Goal: Use online tool/utility: Use online tool/utility

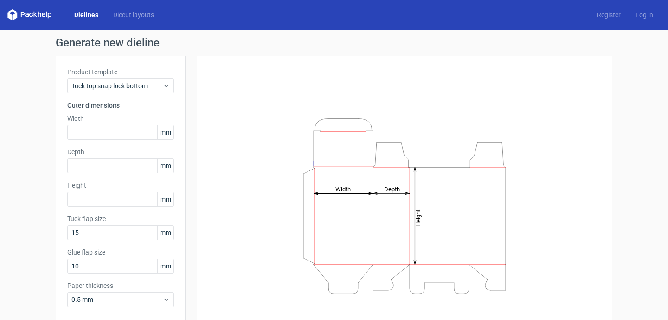
scroll to position [44, 0]
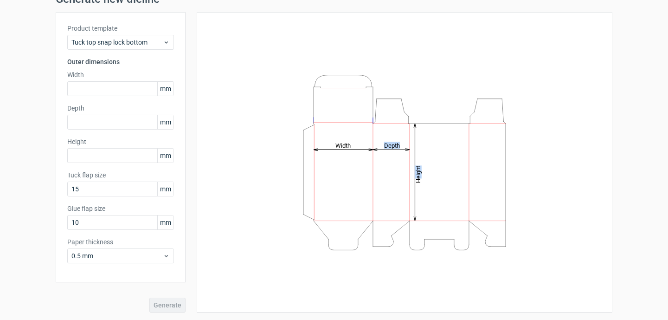
drag, startPoint x: 309, startPoint y: 175, endPoint x: 508, endPoint y: 183, distance: 199.7
click at [508, 184] on icon "Height Depth Width" at bounding box center [404, 163] width 278 height 186
click at [508, 183] on icon "Height Depth Width" at bounding box center [404, 163] width 278 height 186
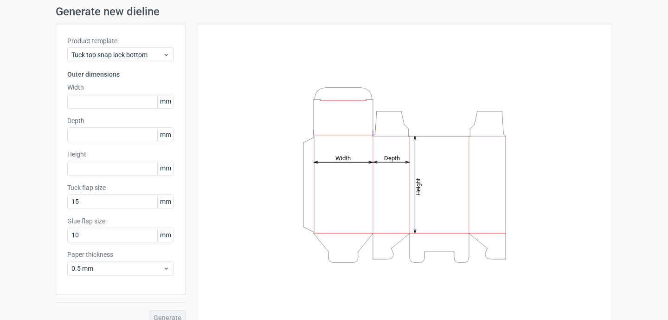
scroll to position [32, 0]
click at [160, 47] on div "Tuck top snap lock bottom" at bounding box center [120, 54] width 107 height 15
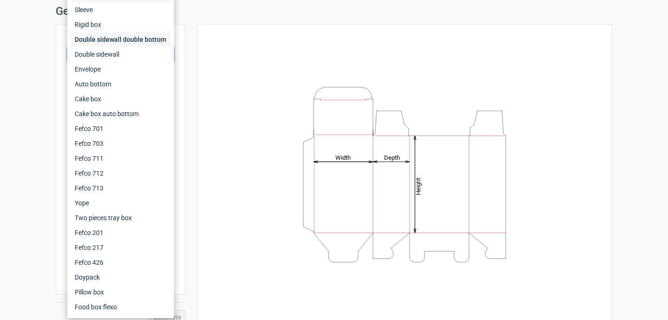
click at [157, 33] on div "Double sidewall double bottom" at bounding box center [120, 39] width 99 height 15
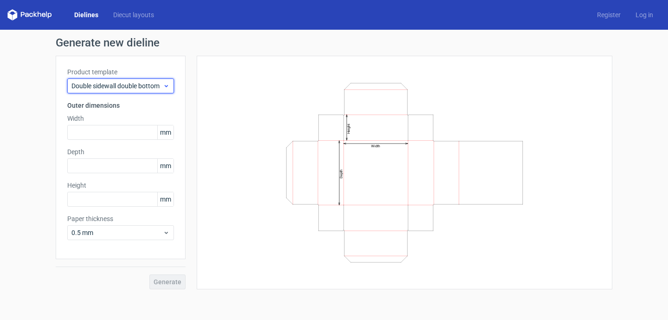
click at [159, 80] on div "Double sidewall double bottom" at bounding box center [120, 85] width 107 height 15
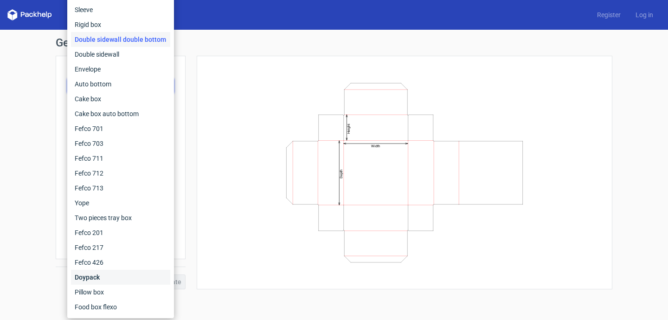
click at [118, 276] on div "Doypack" at bounding box center [120, 277] width 99 height 15
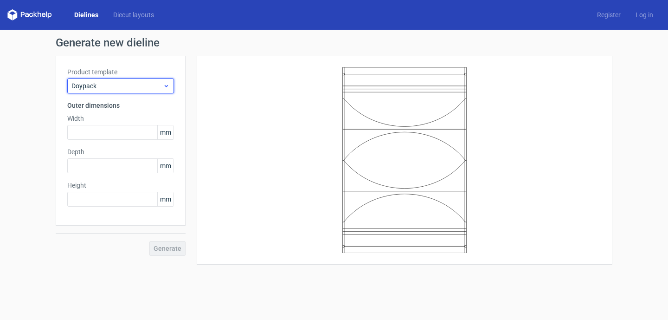
click at [164, 89] on icon at bounding box center [166, 85] width 7 height 7
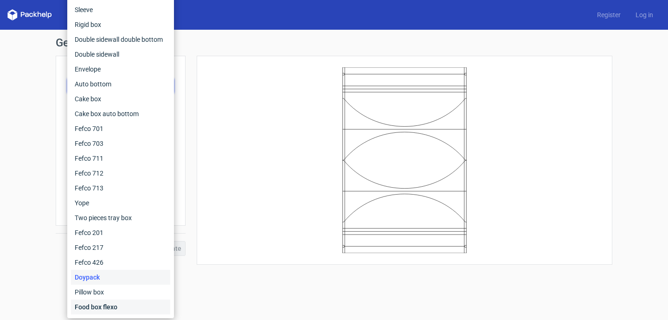
click at [117, 310] on div "Food box flexo" at bounding box center [120, 306] width 99 height 15
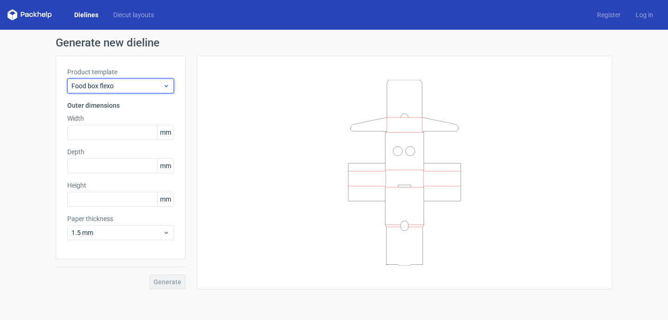
click at [154, 88] on span "Food box flexo" at bounding box center [116, 85] width 91 height 9
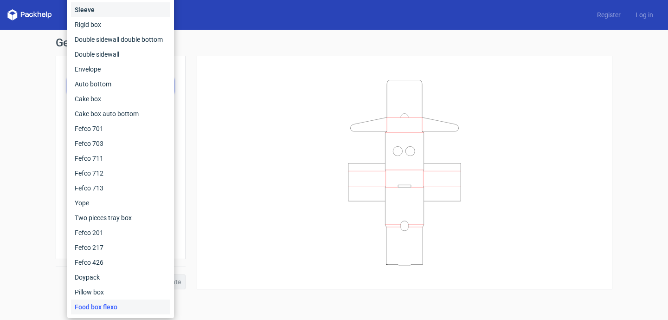
click at [150, 17] on div "Sleeve" at bounding box center [120, 9] width 99 height 15
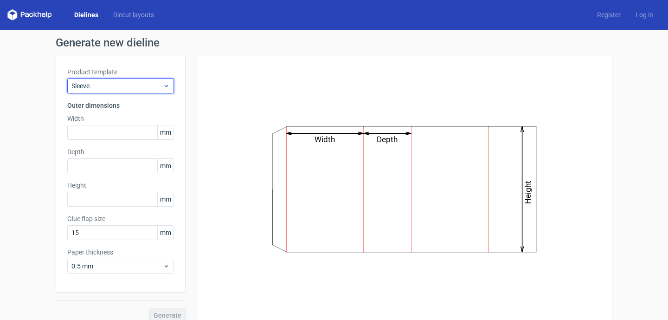
click at [144, 80] on div "Sleeve" at bounding box center [120, 85] width 107 height 15
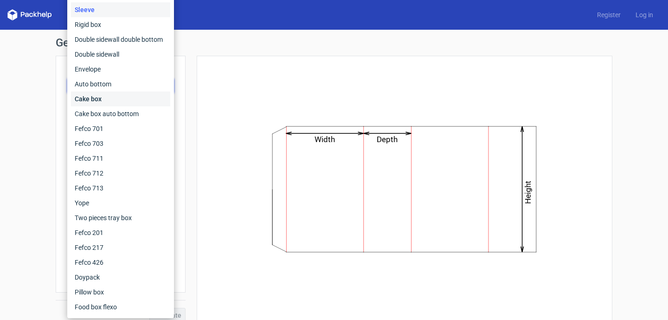
click at [136, 98] on div "Cake box" at bounding box center [120, 98] width 99 height 15
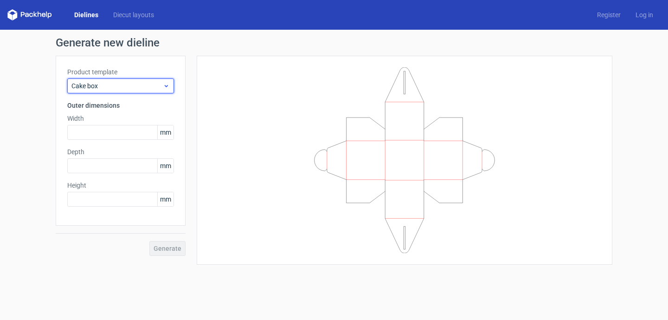
click at [144, 83] on span "Cake box" at bounding box center [116, 85] width 91 height 9
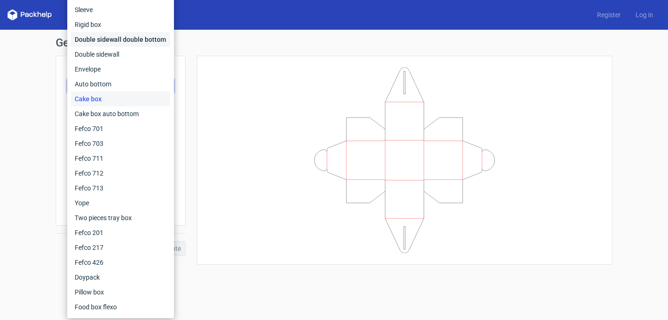
click at [149, 36] on div "Double sidewall double bottom" at bounding box center [120, 39] width 99 height 15
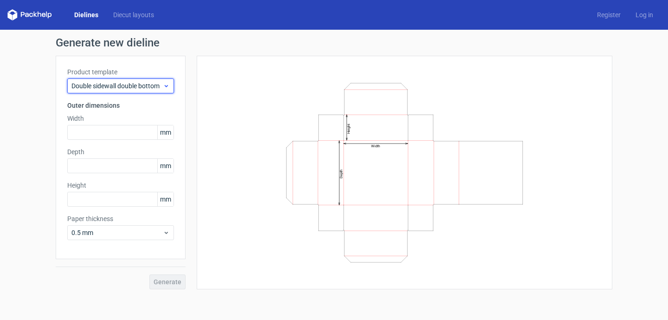
click at [137, 87] on span "Double sidewall double bottom" at bounding box center [116, 85] width 91 height 9
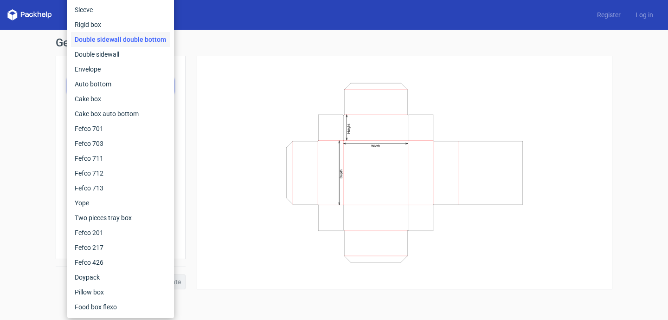
click at [278, 192] on icon "Width Depth Height" at bounding box center [404, 173] width 278 height 186
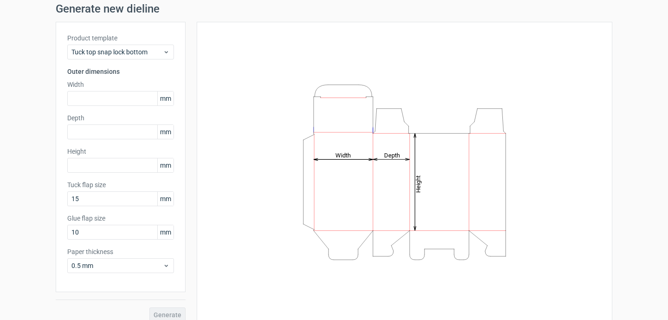
scroll to position [38, 0]
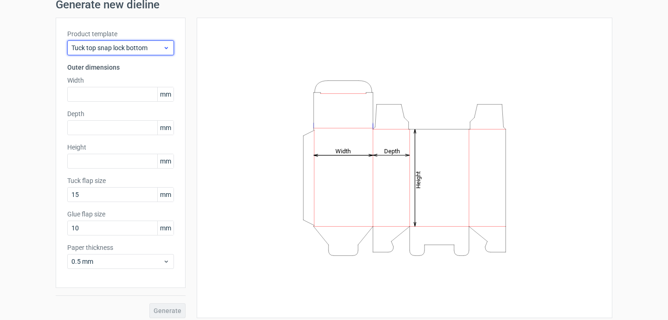
click at [166, 49] on icon at bounding box center [166, 47] width 7 height 7
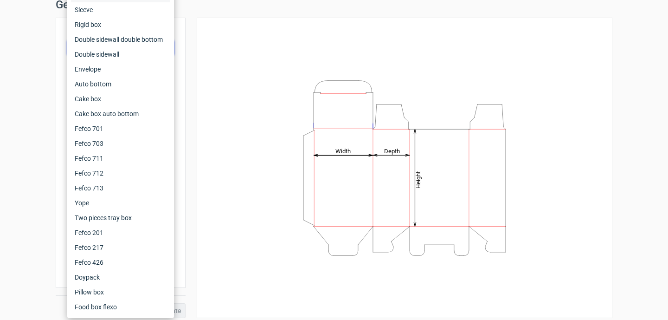
click at [263, 123] on div "Height Depth Width" at bounding box center [404, 167] width 393 height 277
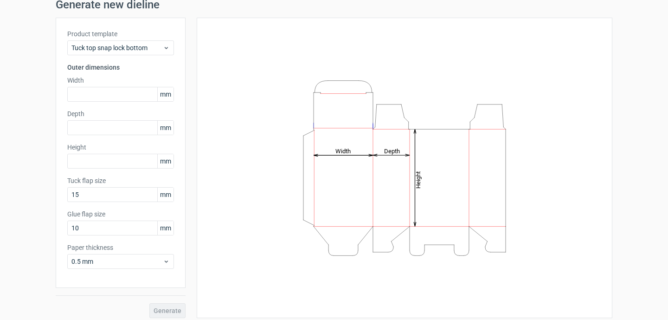
scroll to position [44, 0]
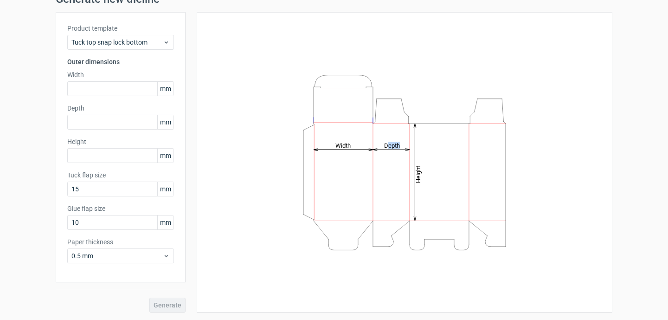
drag, startPoint x: 305, startPoint y: 157, endPoint x: 369, endPoint y: 162, distance: 64.6
click at [369, 162] on icon "Height Depth Width" at bounding box center [404, 163] width 278 height 186
click at [531, 174] on icon "Height Depth Width" at bounding box center [404, 163] width 278 height 186
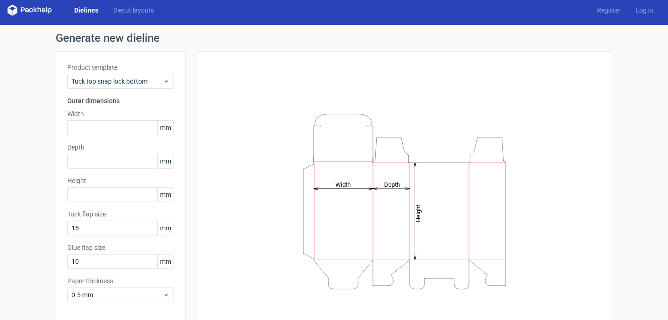
scroll to position [0, 0]
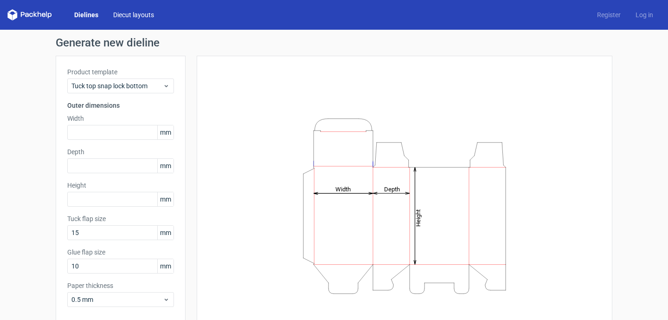
click at [131, 15] on link "Diecut layouts" at bounding box center [134, 14] width 56 height 9
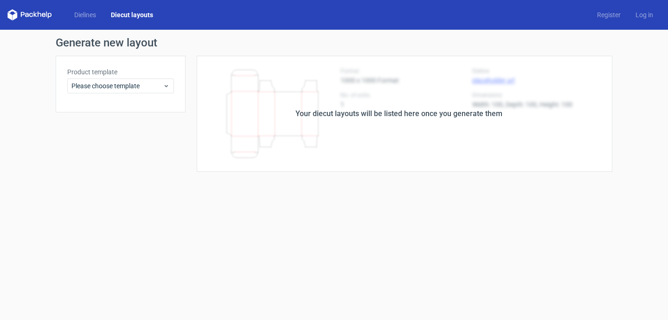
click at [271, 96] on div "Your diecut layouts will be listed here once you generate them" at bounding box center [399, 114] width 427 height 116
click at [300, 105] on div "Your diecut layouts will be listed here once you generate them" at bounding box center [399, 114] width 427 height 116
click at [161, 91] on div "Please choose template" at bounding box center [120, 85] width 107 height 15
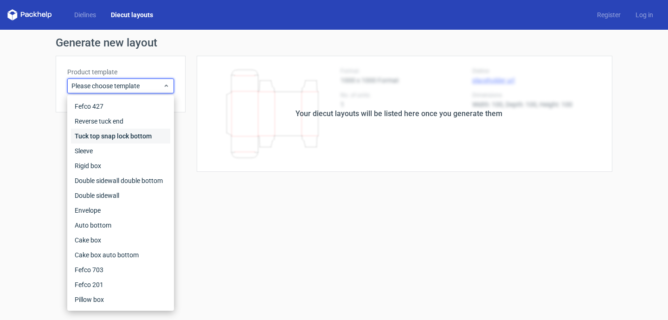
click at [150, 141] on div "Tuck top snap lock bottom" at bounding box center [120, 136] width 99 height 15
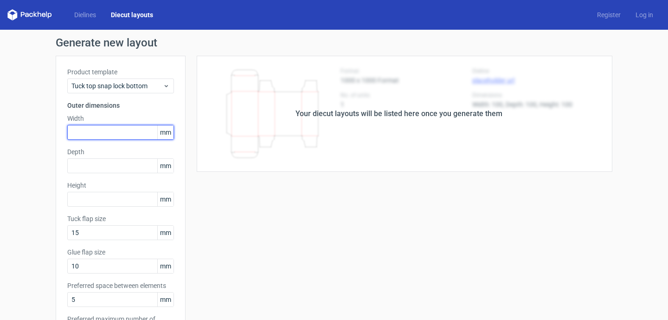
click at [138, 131] on input "text" at bounding box center [120, 132] width 107 height 15
click at [173, 132] on span "mm" at bounding box center [165, 132] width 16 height 14
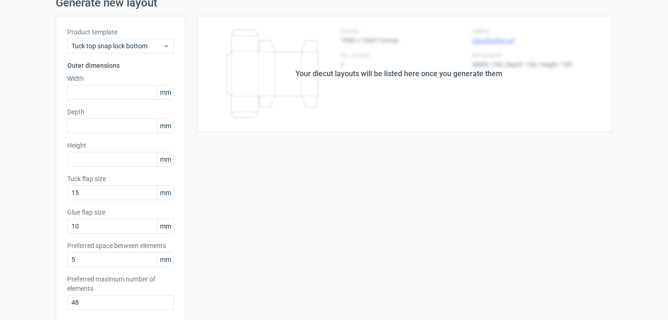
scroll to position [41, 0]
click at [130, 90] on input "text" at bounding box center [120, 91] width 107 height 15
type input "457"
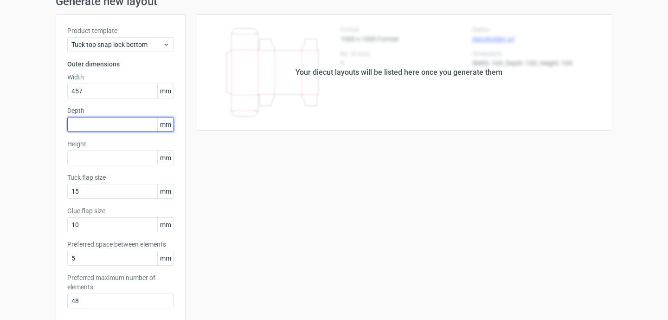
click at [121, 120] on input "text" at bounding box center [120, 124] width 107 height 15
type input "305"
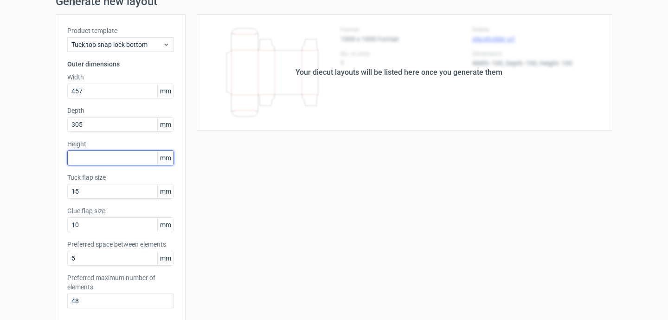
click at [114, 158] on input "text" at bounding box center [120, 157] width 107 height 15
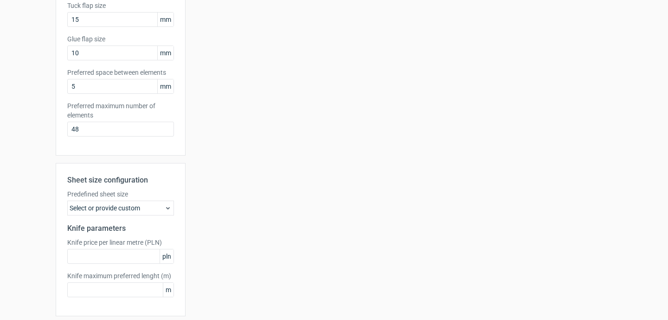
scroll to position [247, 0]
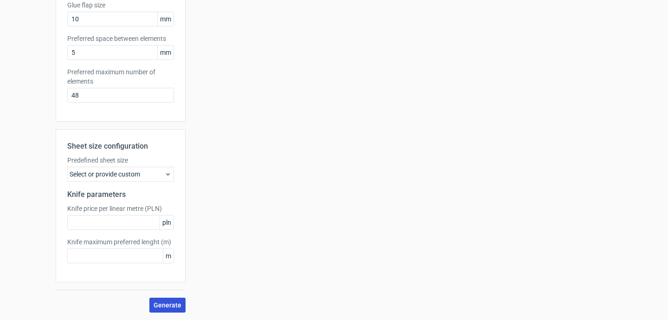
type input "305"
click at [168, 309] on button "Generate" at bounding box center [167, 304] width 36 height 15
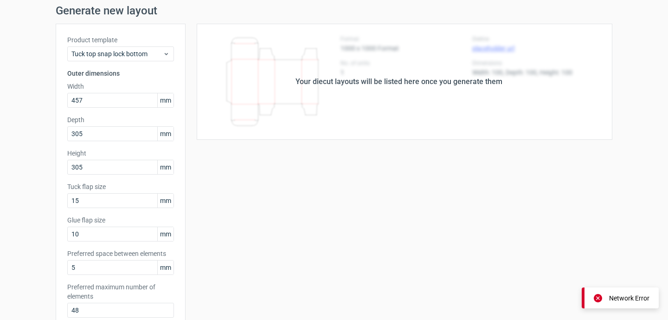
scroll to position [0, 0]
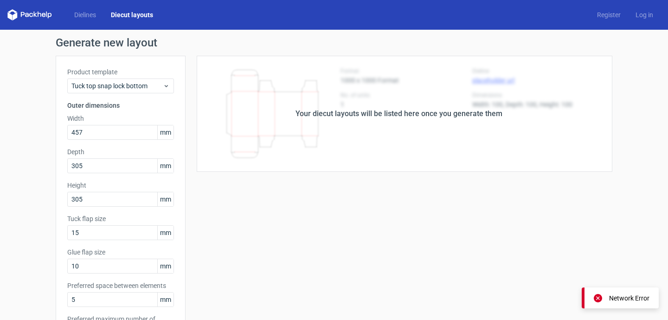
click at [316, 149] on div "Your diecut layouts will be listed here once you generate them" at bounding box center [399, 114] width 427 height 116
